Goal: Transaction & Acquisition: Subscribe to service/newsletter

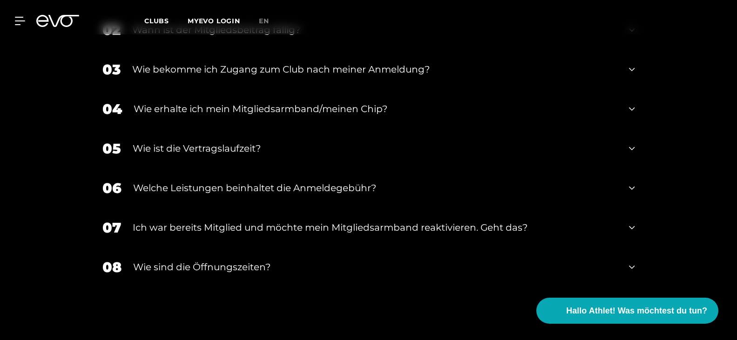
scroll to position [1329, 0]
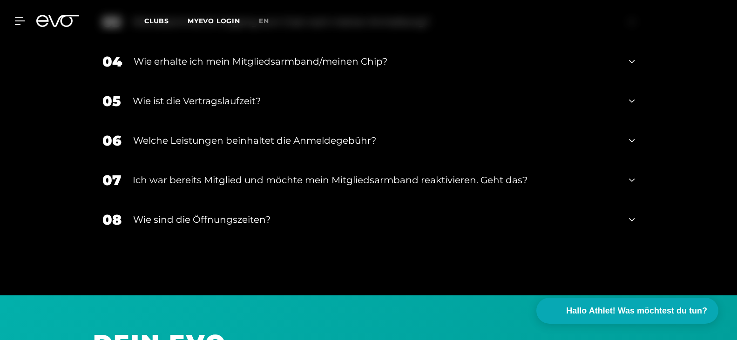
click at [253, 103] on div "Wie ist die Vertragslaufzeit?" at bounding box center [375, 101] width 485 height 14
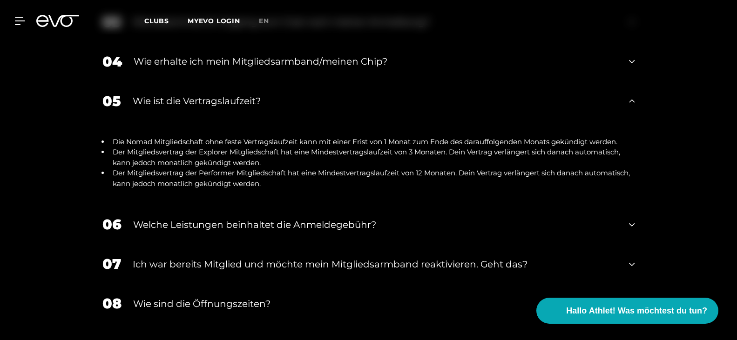
click at [255, 104] on div "Wie ist die Vertragslaufzeit?" at bounding box center [375, 101] width 485 height 14
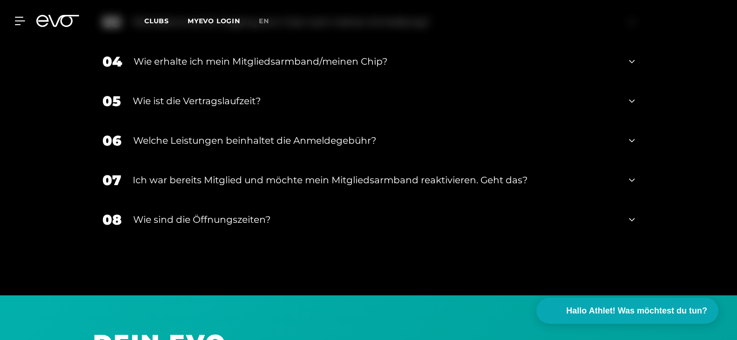
click at [246, 216] on div "Wie sind die Öffnungszeiten?" at bounding box center [375, 220] width 485 height 14
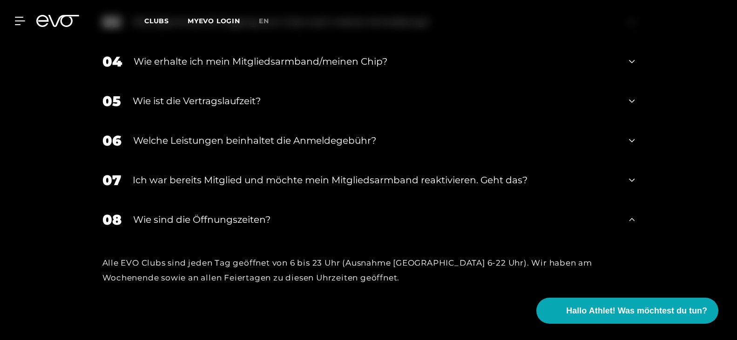
click at [245, 217] on div "Wie sind die Öffnungszeiten?" at bounding box center [375, 220] width 485 height 14
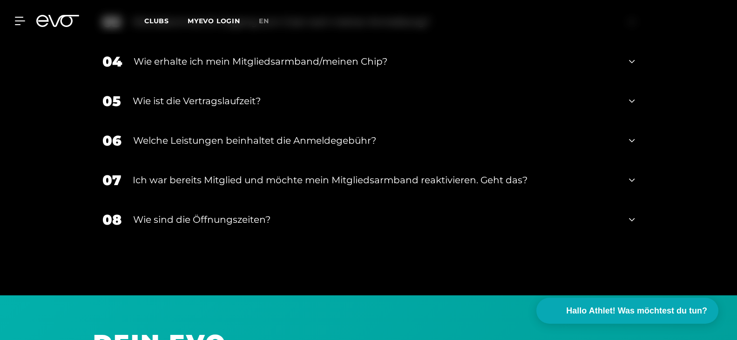
scroll to position [1282, 0]
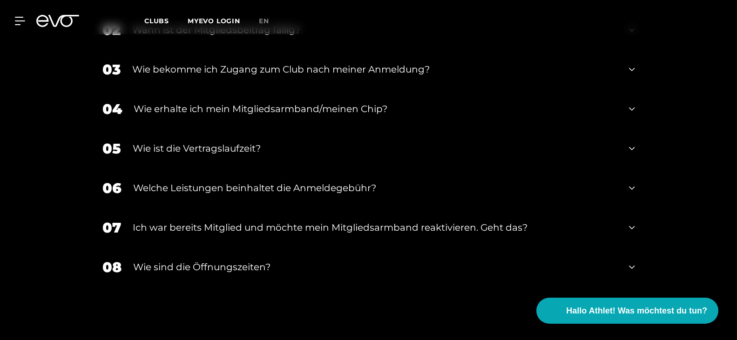
click at [304, 190] on div "Welche Leistungen beinhaltet die Anmeldegebühr?" at bounding box center [375, 188] width 485 height 14
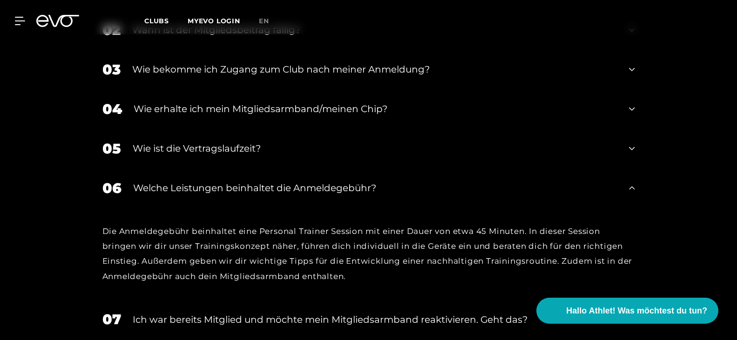
click at [304, 190] on div "Welche Leistungen beinhaltet die Anmeldegebühr?" at bounding box center [375, 188] width 485 height 14
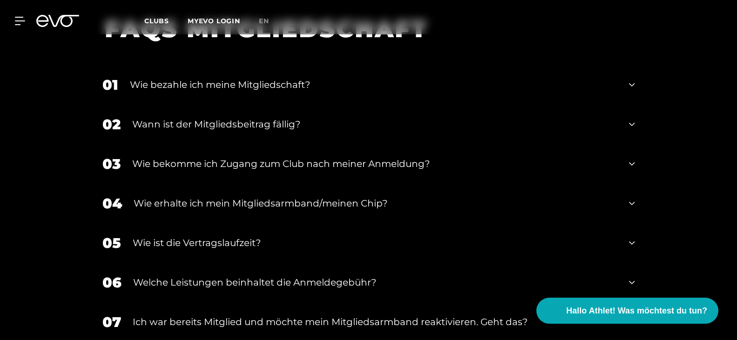
scroll to position [1187, 0]
click at [317, 169] on div "Wie bekomme ich Zugang zum Club nach meiner Anmeldung?" at bounding box center [375, 164] width 486 height 14
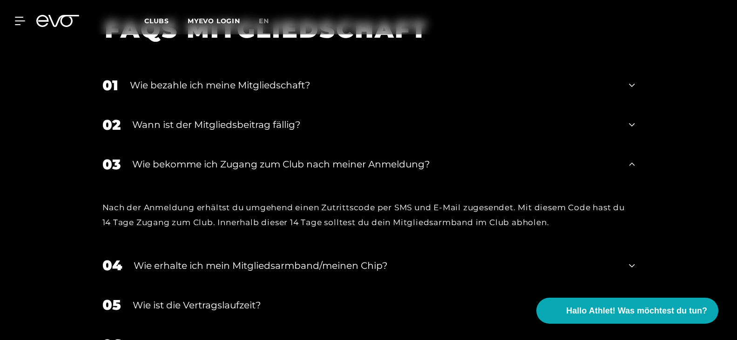
click at [317, 169] on div "Wie bekomme ich Zugang zum Club nach meiner Anmeldung?" at bounding box center [375, 164] width 486 height 14
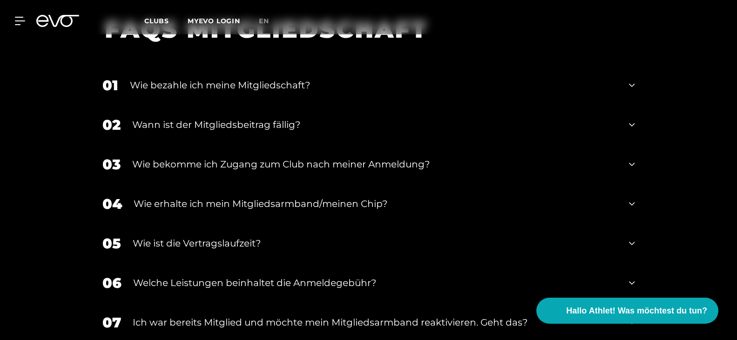
click at [317, 169] on div "Wie bekomme ich Zugang zum Club nach meiner Anmeldung?" at bounding box center [375, 164] width 486 height 14
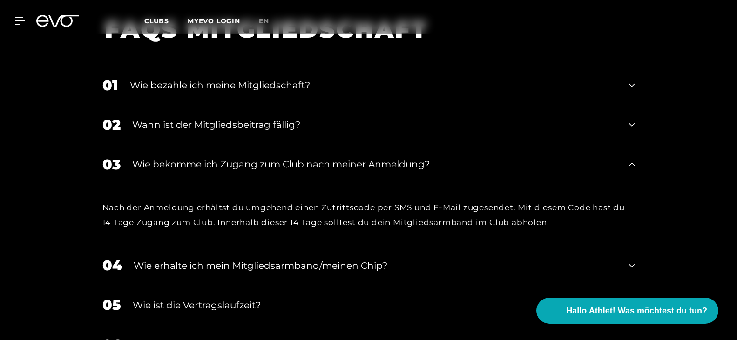
click at [317, 169] on div "Wie bekomme ich Zugang zum Club nach meiner Anmeldung?" at bounding box center [375, 164] width 486 height 14
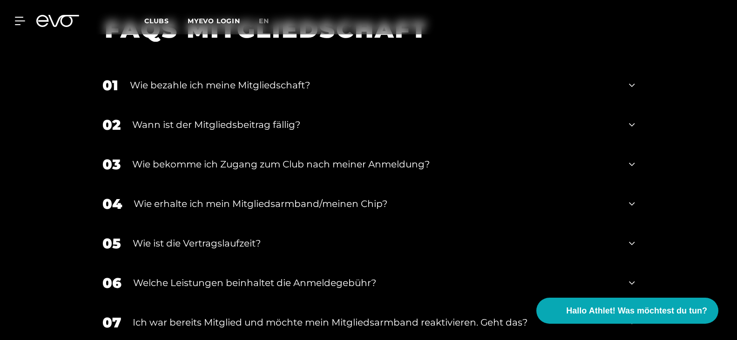
scroll to position [1140, 0]
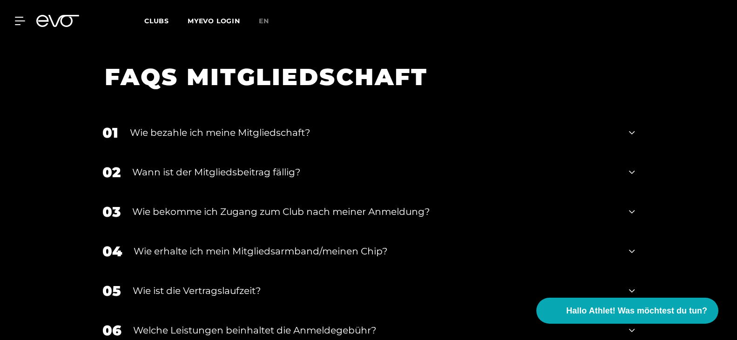
click at [291, 175] on div "Wann ist der Mitgliedsbeitrag fällig?" at bounding box center [375, 172] width 486 height 14
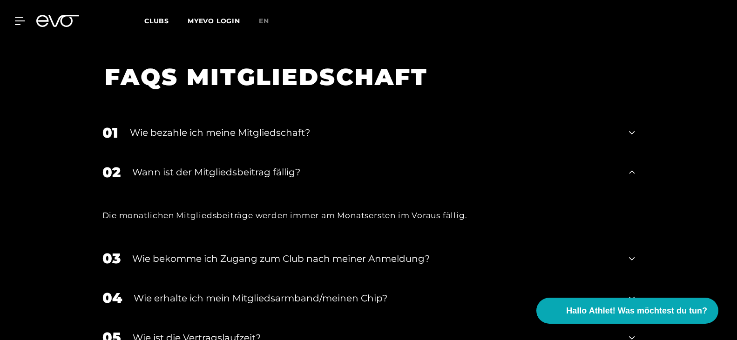
click at [291, 174] on div "Wann ist der Mitgliedsbeitrag fällig?" at bounding box center [375, 172] width 486 height 14
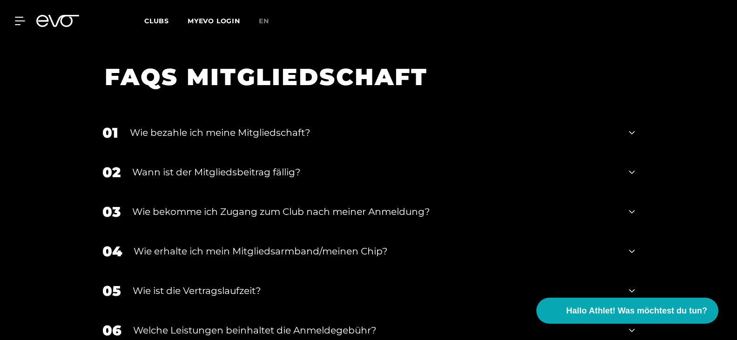
click at [260, 131] on div "Wie bezahle ich meine Mitgliedschaft?" at bounding box center [374, 133] width 488 height 14
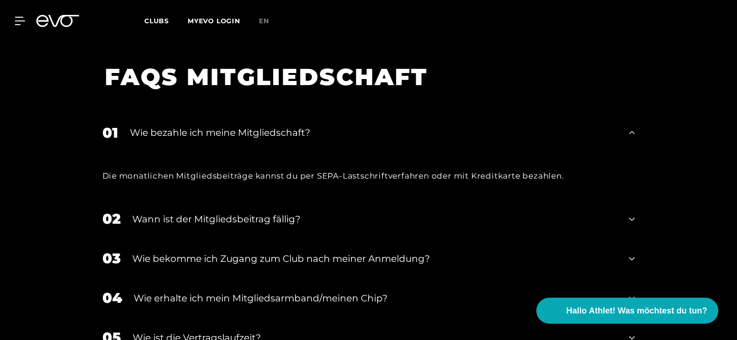
click at [260, 131] on div "Wie bezahle ich meine Mitgliedschaft?" at bounding box center [374, 133] width 488 height 14
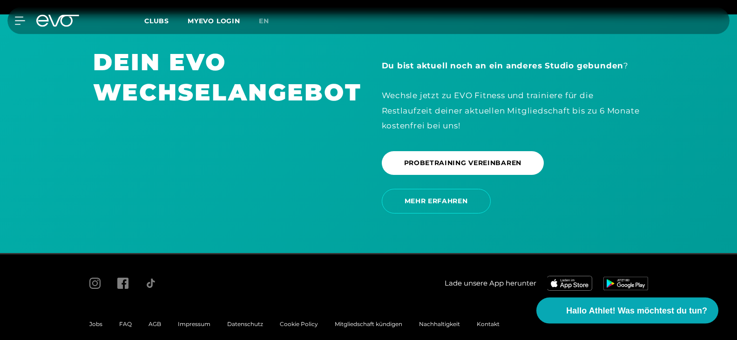
scroll to position [1614, 0]
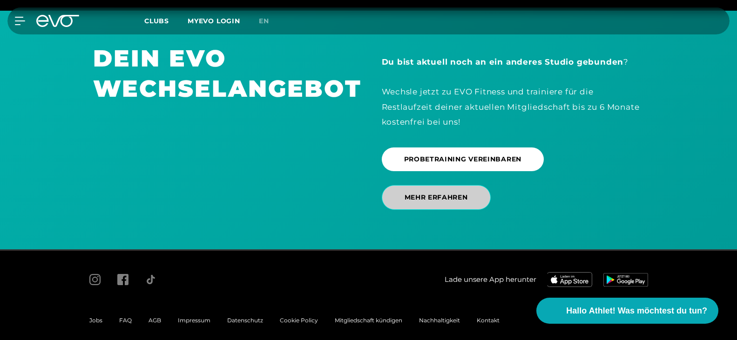
click at [431, 202] on span "MEHR ERFAHREN" at bounding box center [436, 198] width 63 height 10
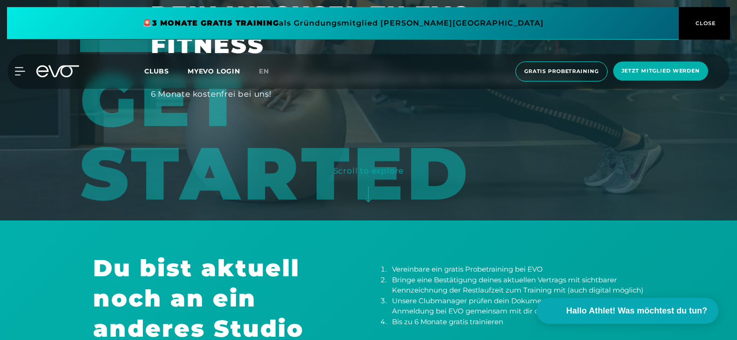
scroll to position [118, 0]
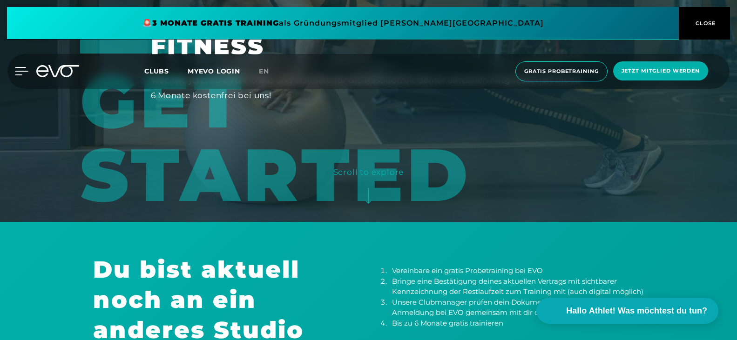
click at [18, 73] on icon at bounding box center [21, 71] width 13 height 8
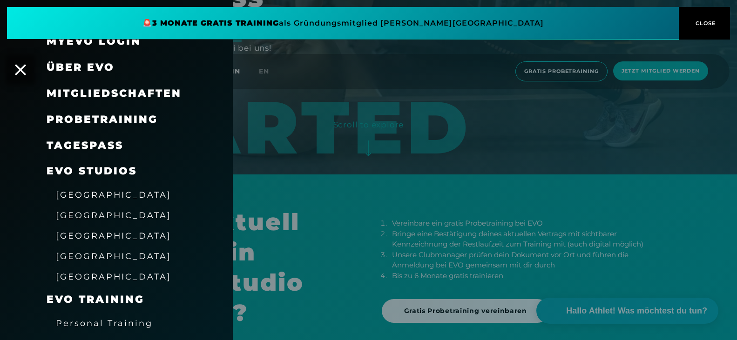
scroll to position [9, 0]
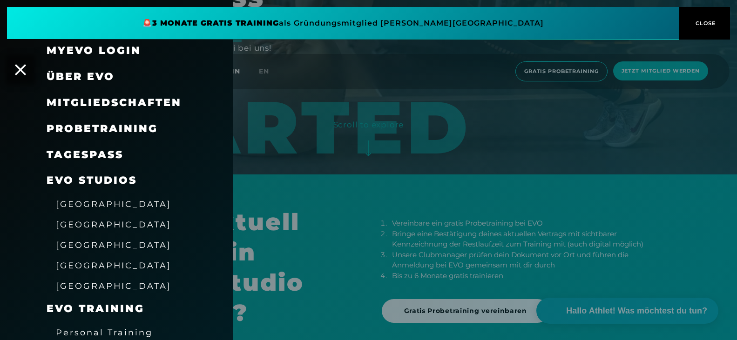
click at [134, 104] on span "Mitgliedschaften" at bounding box center [114, 102] width 135 height 13
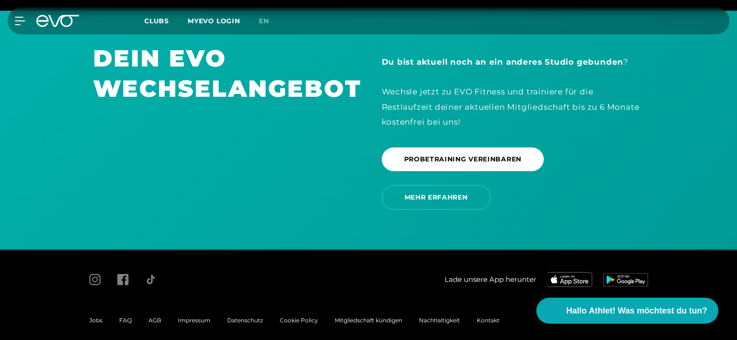
scroll to position [1624, 0]
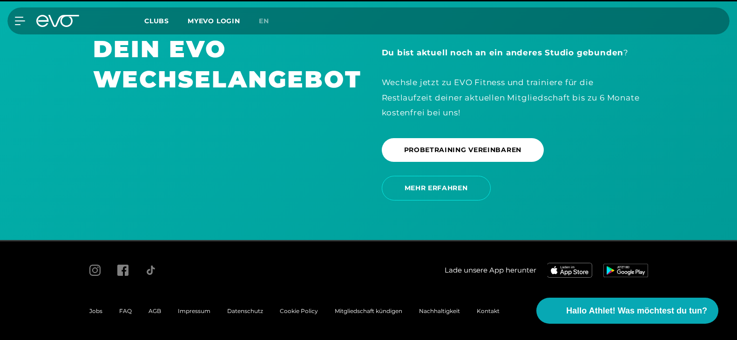
click at [156, 314] on span "AGB" at bounding box center [154, 311] width 13 height 7
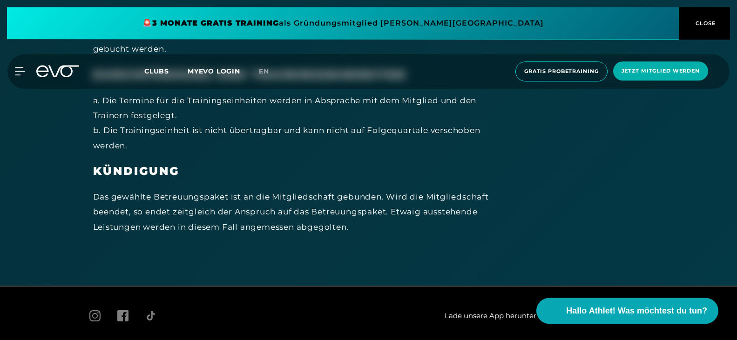
scroll to position [5773, 0]
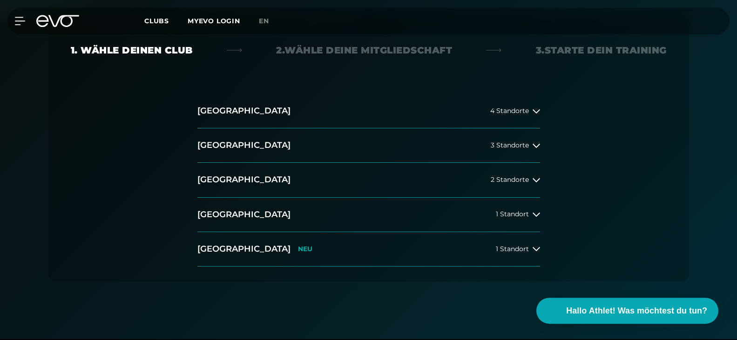
scroll to position [237, 0]
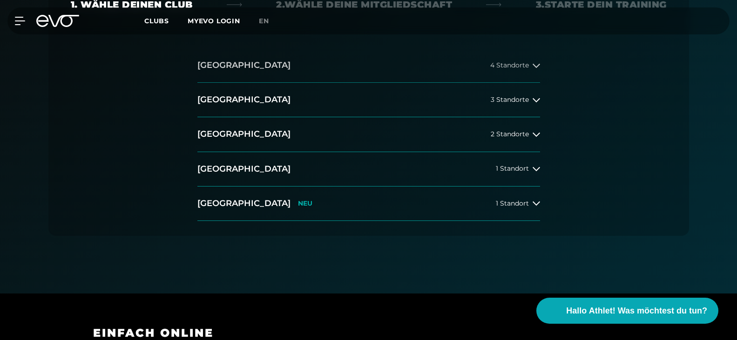
click at [515, 64] on span "4 Standorte" at bounding box center [509, 65] width 39 height 7
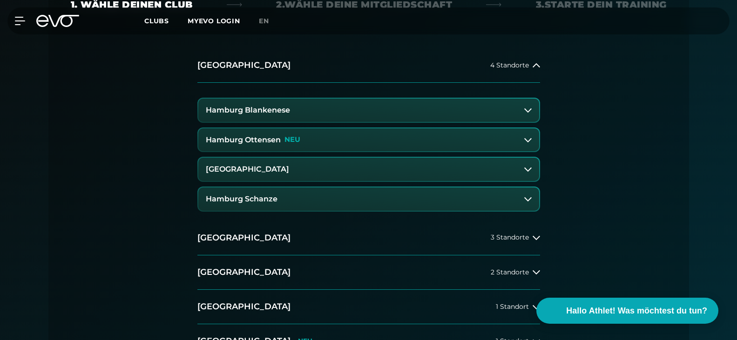
click at [288, 172] on h3 "[GEOGRAPHIC_DATA]" at bounding box center [247, 169] width 83 height 8
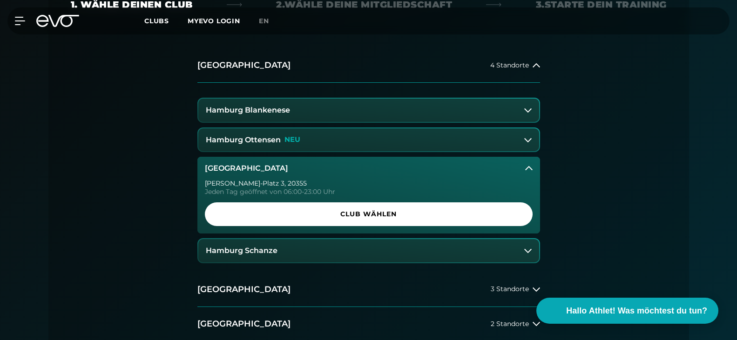
click at [147, 149] on div "[GEOGRAPHIC_DATA] 4 Standorte [GEOGRAPHIC_DATA] Blankenese [GEOGRAPHIC_DATA] Ot…" at bounding box center [369, 236] width 596 height 377
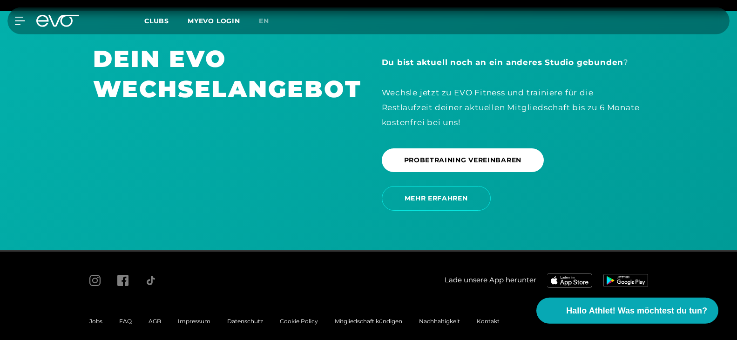
scroll to position [1814, 0]
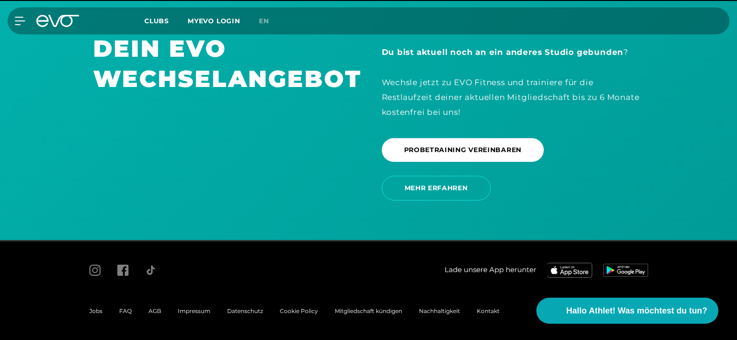
click at [439, 310] on span "Nachhaltigkeit" at bounding box center [439, 311] width 41 height 7
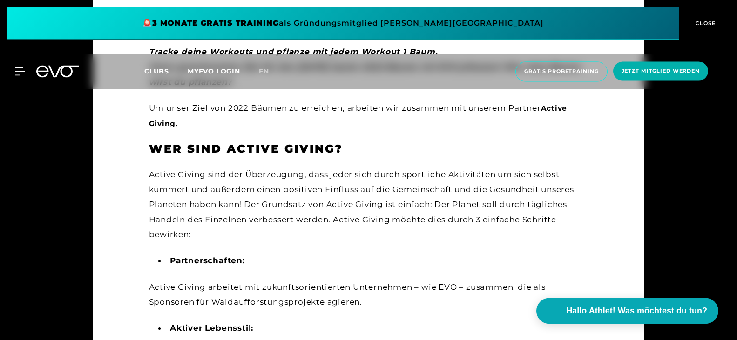
scroll to position [617, 0]
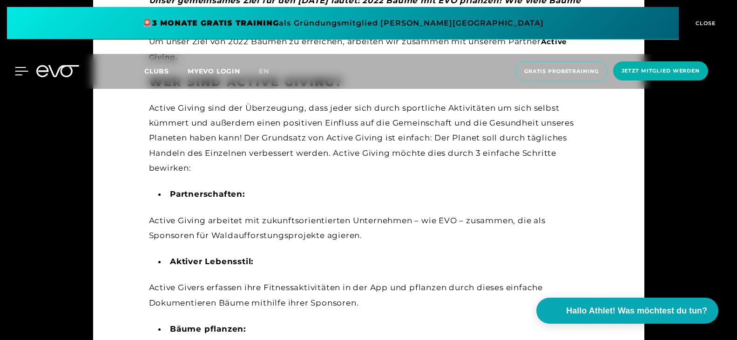
click at [19, 71] on icon at bounding box center [21, 70] width 13 height 7
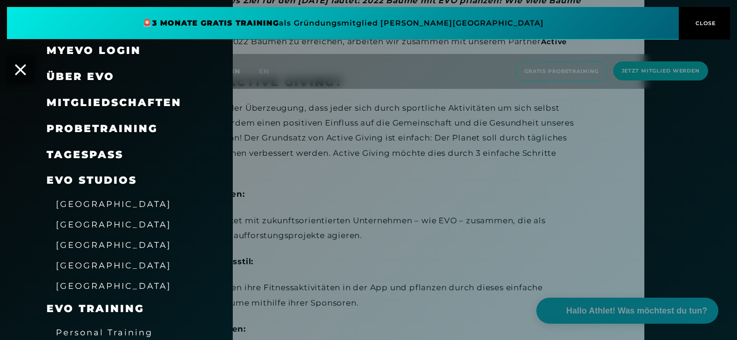
click at [69, 73] on span "Über EVO" at bounding box center [81, 76] width 68 height 13
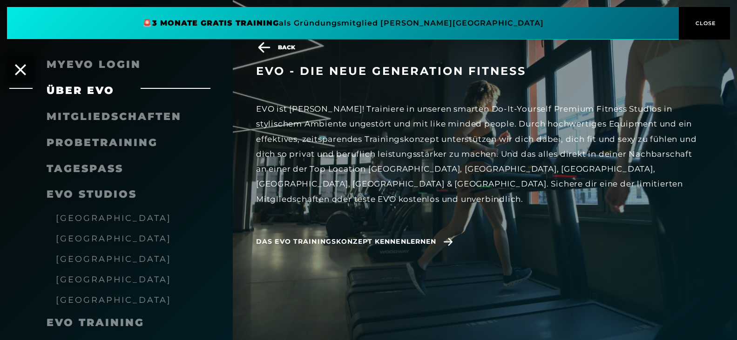
scroll to position [1484, 0]
click at [76, 169] on link "TAGESPASS" at bounding box center [85, 168] width 77 height 13
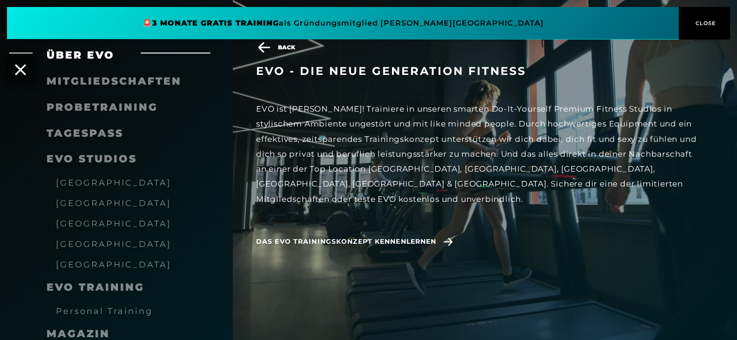
scroll to position [37, 0]
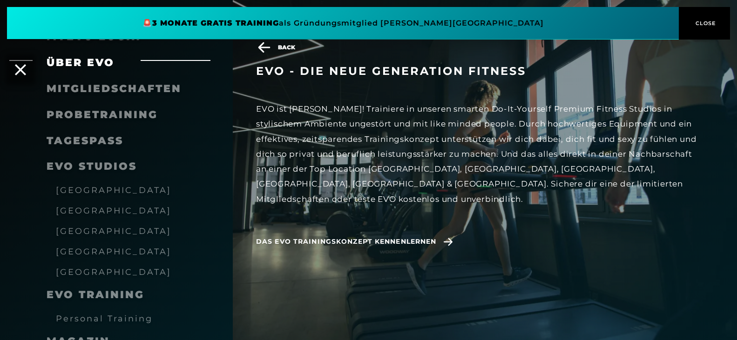
click at [82, 232] on span "[GEOGRAPHIC_DATA]" at bounding box center [113, 231] width 115 height 10
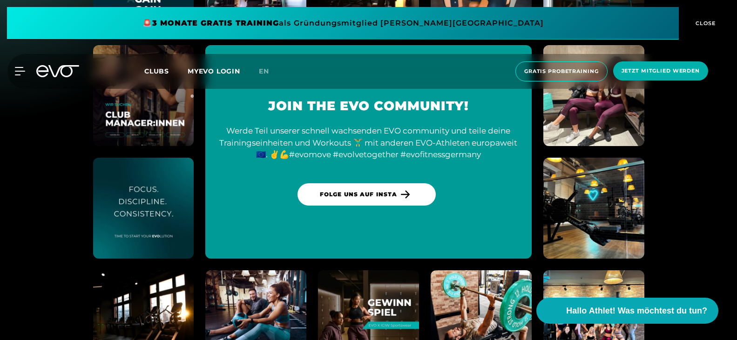
scroll to position [2801, 0]
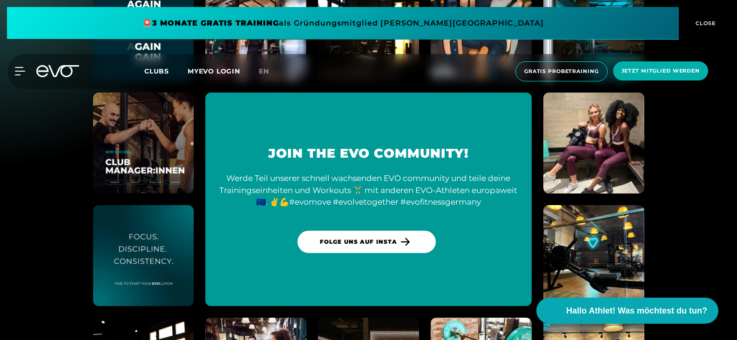
click at [628, 138] on img at bounding box center [593, 143] width 111 height 111
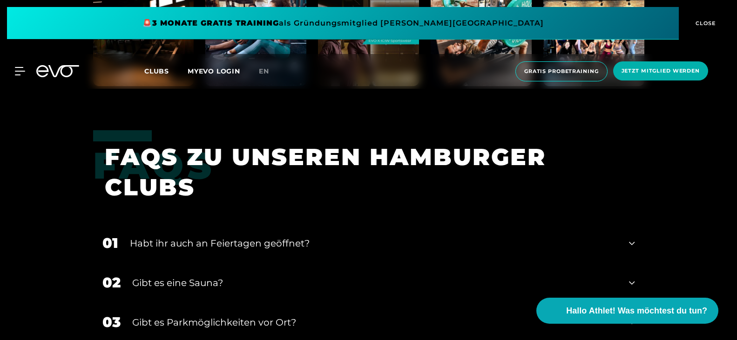
scroll to position [3229, 0]
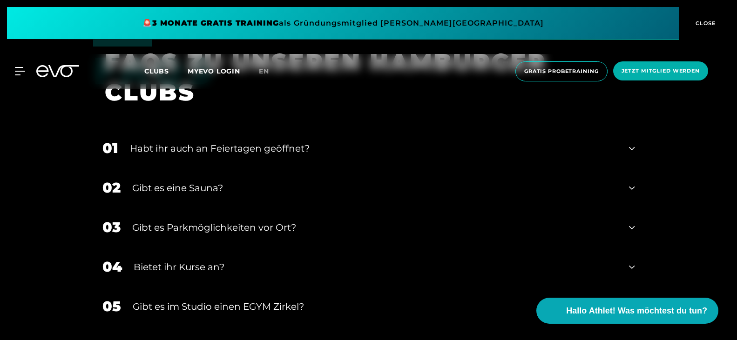
click at [177, 186] on div "Gibt es eine Sauna?" at bounding box center [375, 188] width 486 height 14
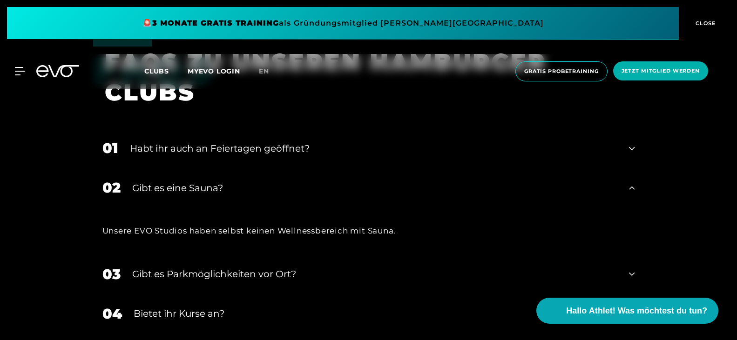
click at [178, 186] on div "Gibt es eine Sauna?" at bounding box center [375, 188] width 486 height 14
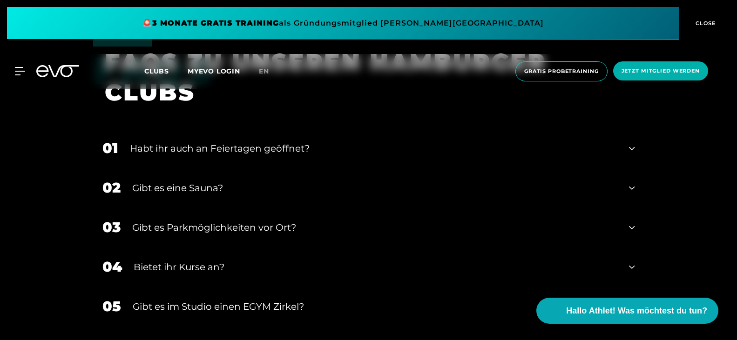
scroll to position [3276, 0]
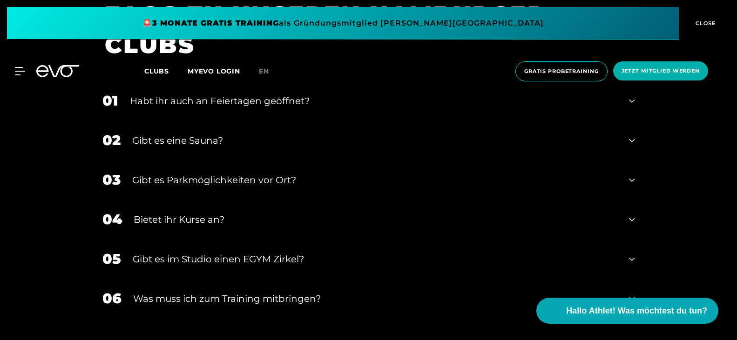
click at [216, 217] on div "Bietet ihr Kurse an?" at bounding box center [376, 220] width 484 height 14
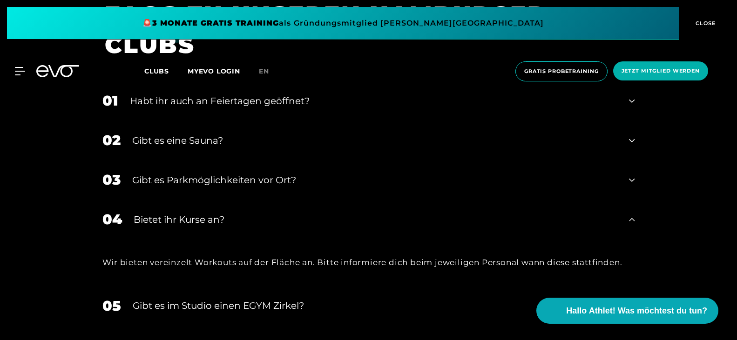
click at [216, 217] on div "Bietet ihr Kurse an?" at bounding box center [376, 220] width 484 height 14
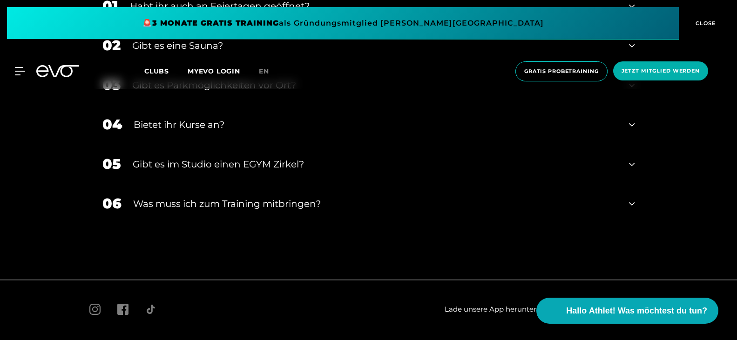
scroll to position [3324, 0]
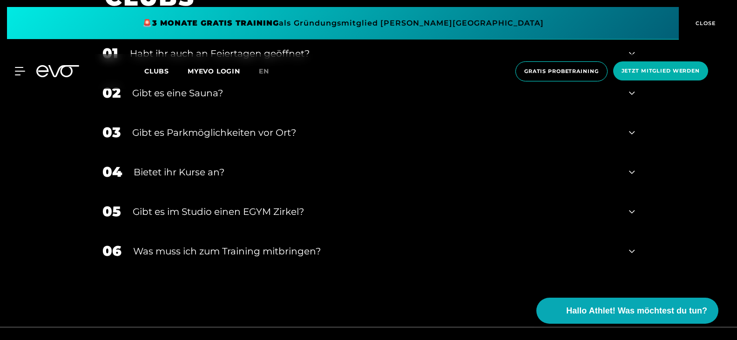
click at [221, 251] on div "Was muss ich zum Training mitbringen?" at bounding box center [375, 251] width 485 height 14
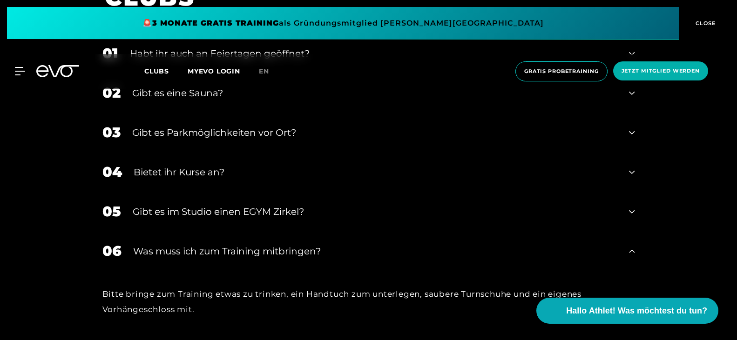
click at [221, 251] on div "Was muss ich zum Training mitbringen?" at bounding box center [375, 251] width 485 height 14
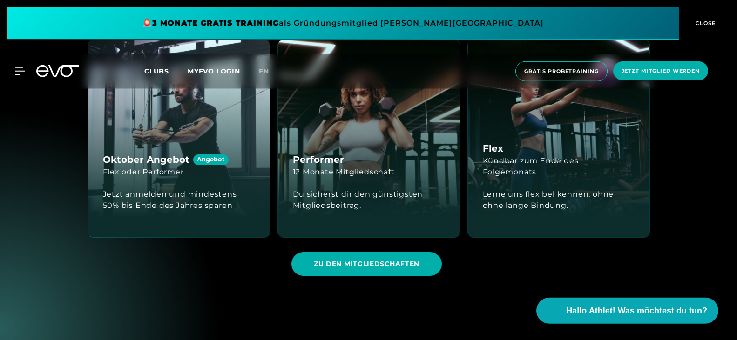
scroll to position [2413, 0]
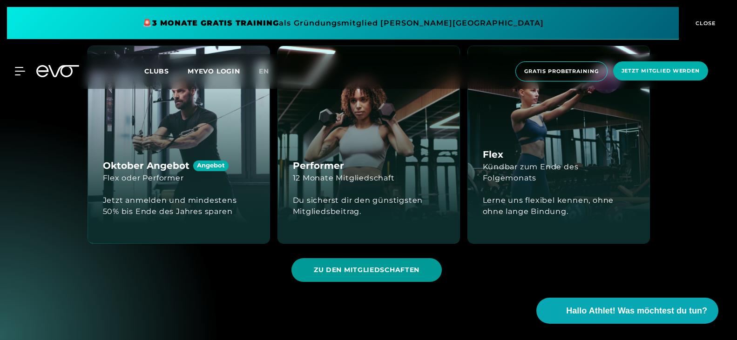
click at [340, 268] on span "ZU DEN MITGLIEDSCHAFTEN" at bounding box center [367, 270] width 106 height 10
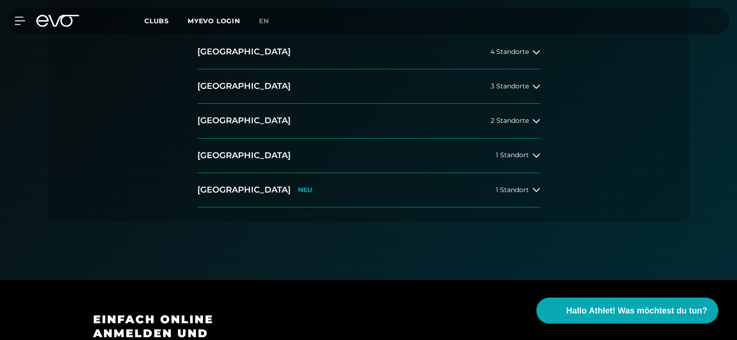
scroll to position [190, 0]
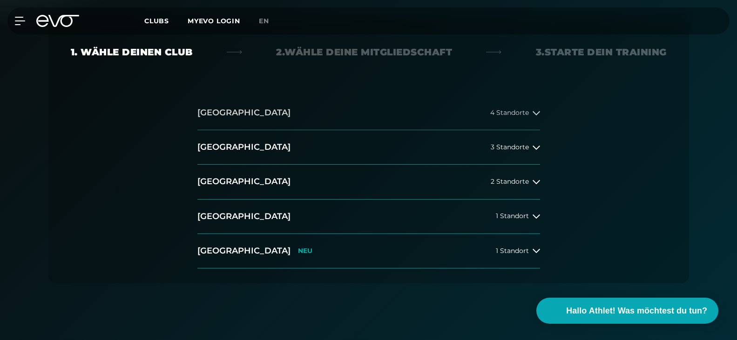
click at [248, 117] on button "[GEOGRAPHIC_DATA] 4 Standorte" at bounding box center [368, 113] width 343 height 34
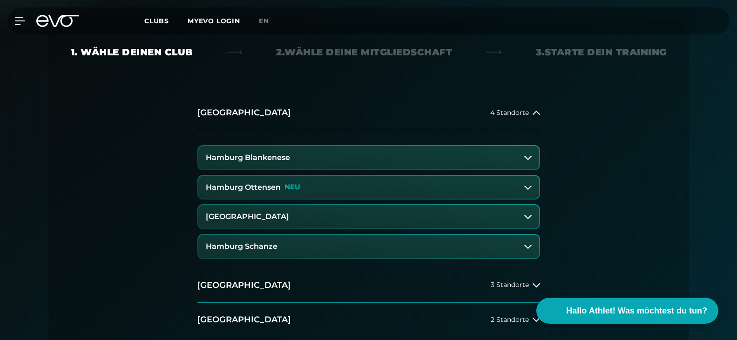
click at [262, 215] on h3 "[GEOGRAPHIC_DATA]" at bounding box center [247, 217] width 83 height 8
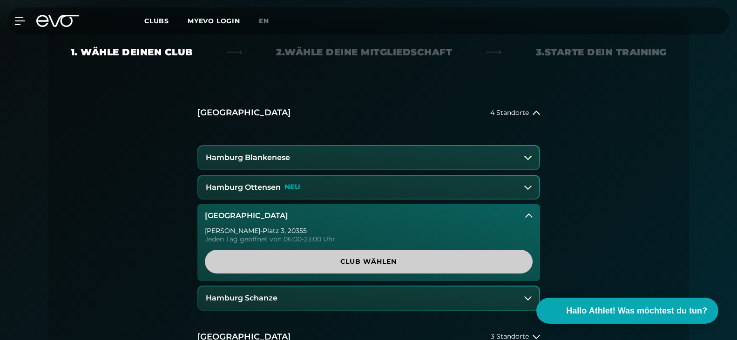
click at [372, 263] on span "Club wählen" at bounding box center [368, 262] width 283 height 10
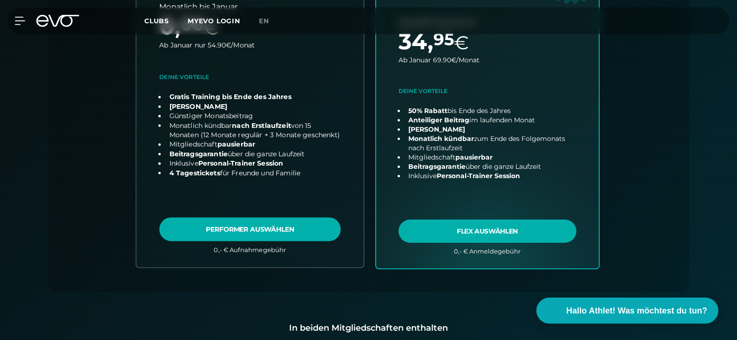
scroll to position [443, 0]
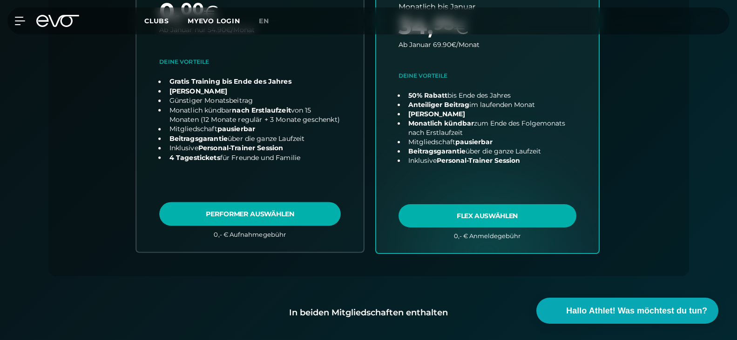
click at [145, 148] on link "choose plan" at bounding box center [249, 73] width 227 height 357
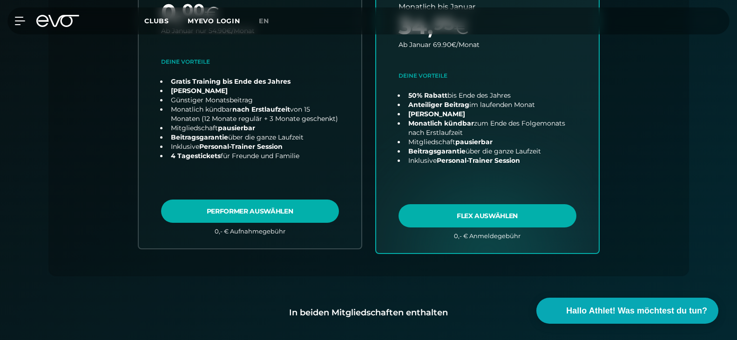
scroll to position [206, 0]
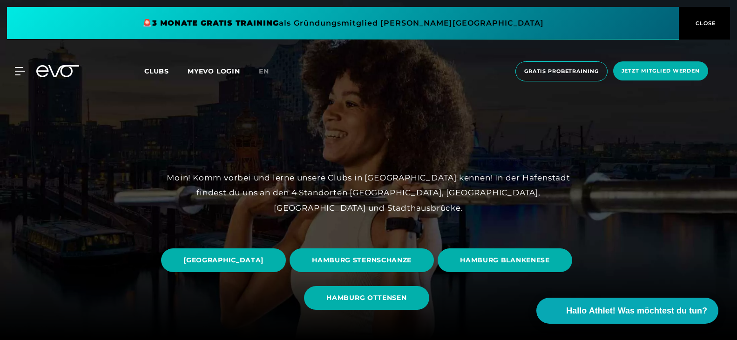
scroll to position [1484, 0]
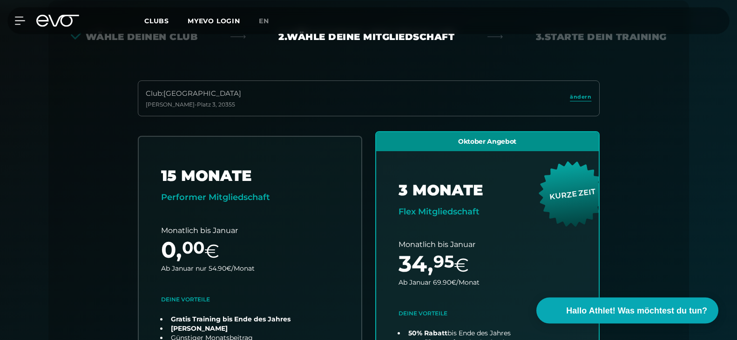
scroll to position [206, 0]
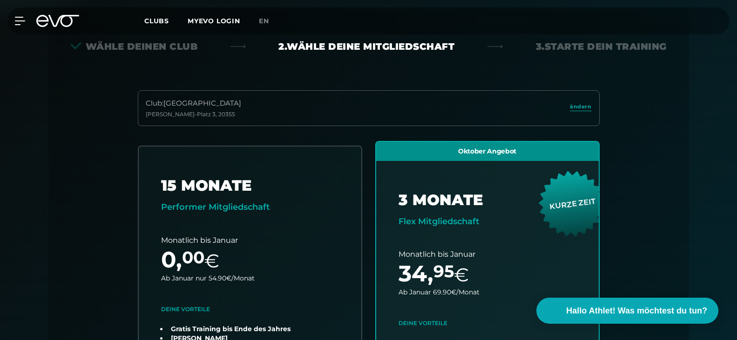
scroll to position [206, 0]
